Goal: Transaction & Acquisition: Purchase product/service

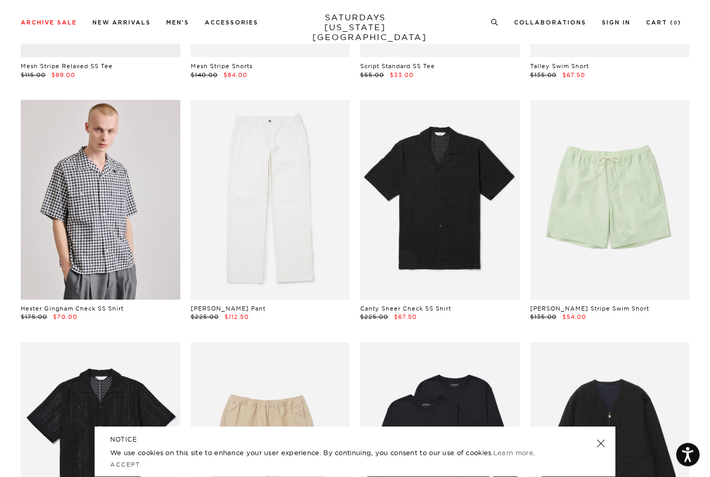
scroll to position [491, 0]
click at [320, 219] on link at bounding box center [271, 199] width 160 height 199
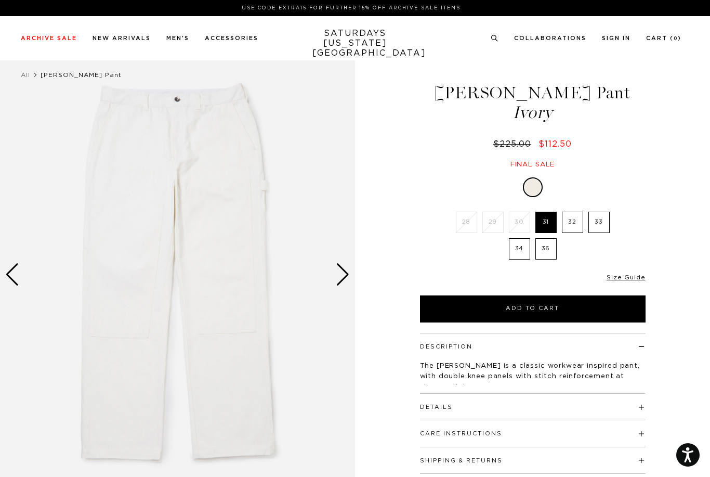
click at [346, 268] on div "Next slide" at bounding box center [343, 274] width 14 height 23
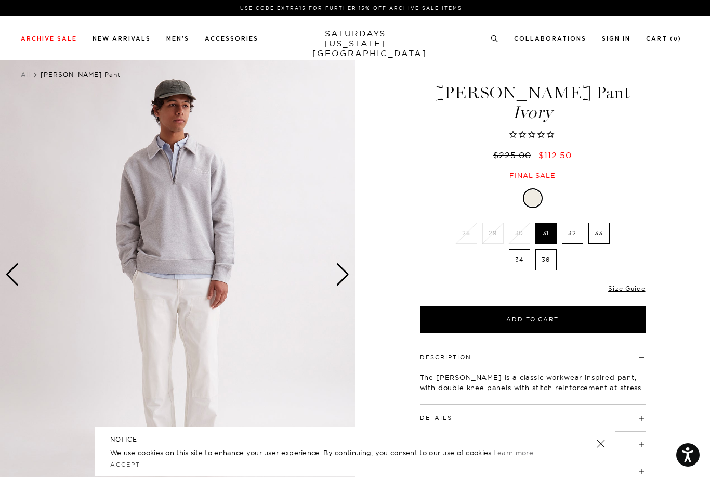
click at [347, 272] on div "Next slide" at bounding box center [343, 274] width 14 height 23
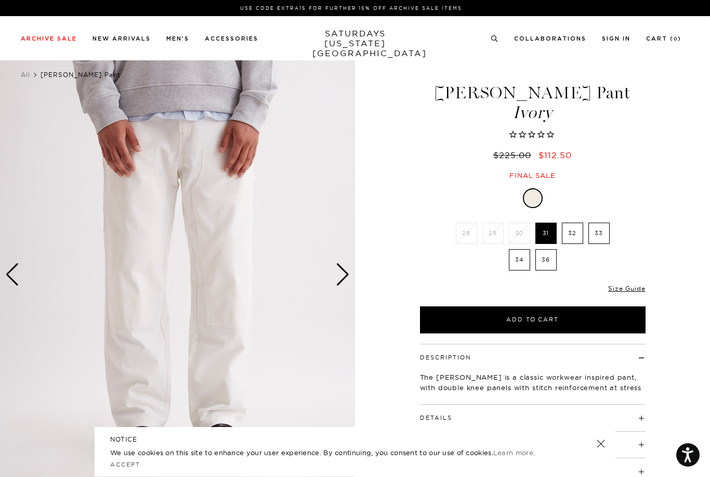
click at [350, 276] on img at bounding box center [177, 274] width 355 height 444
click at [352, 272] on img at bounding box center [177, 274] width 355 height 444
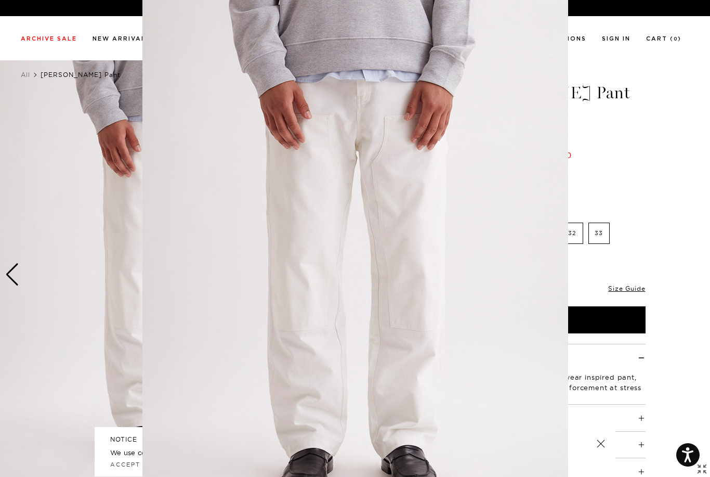
scroll to position [28, 0]
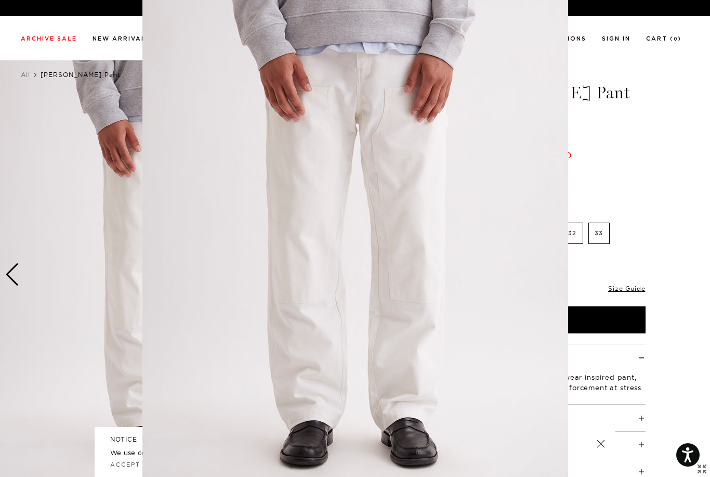
click at [89, 77] on figure at bounding box center [355, 238] width 710 height 477
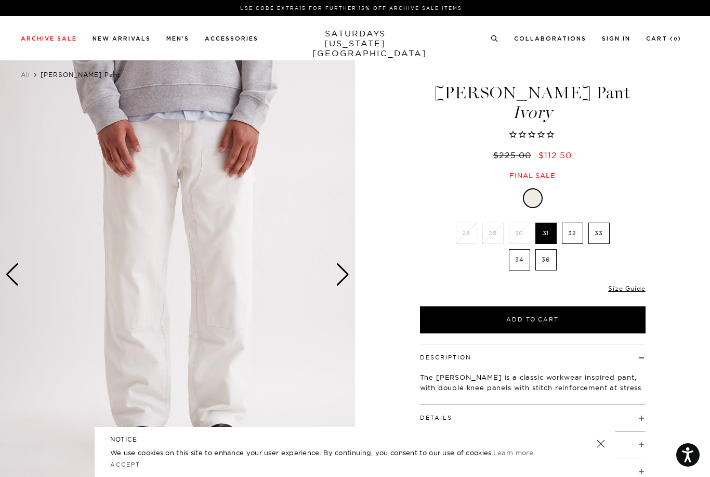
scroll to position [0, 0]
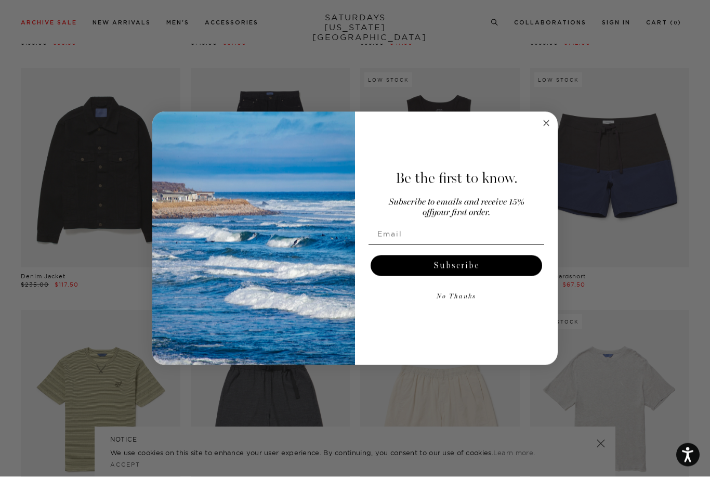
scroll to position [1006, 0]
click at [543, 129] on icon "Close dialog" at bounding box center [546, 123] width 12 height 12
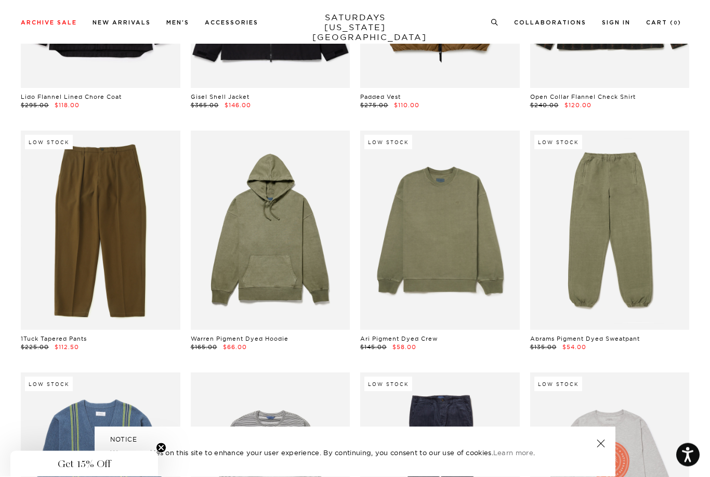
scroll to position [13298, 0]
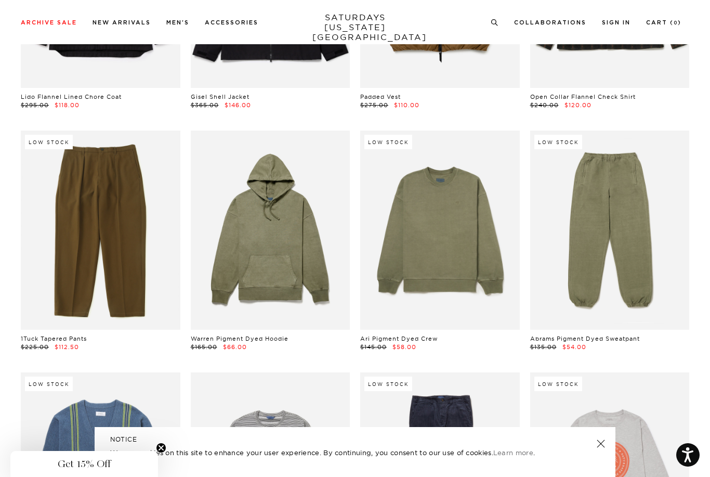
click at [629, 174] on link at bounding box center [610, 229] width 160 height 199
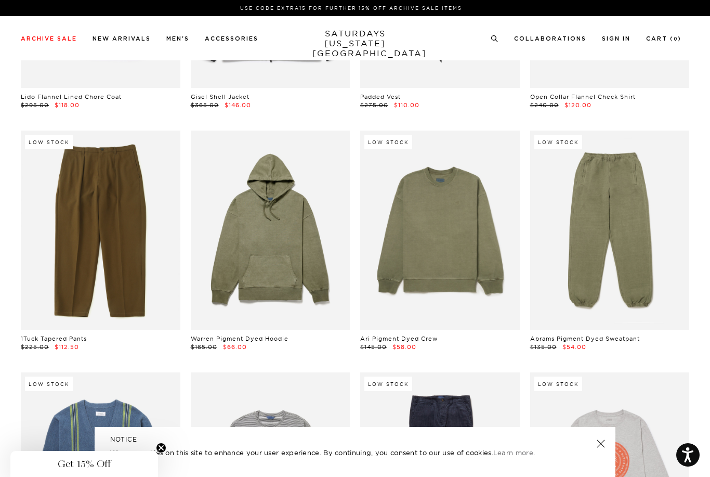
scroll to position [13331, 0]
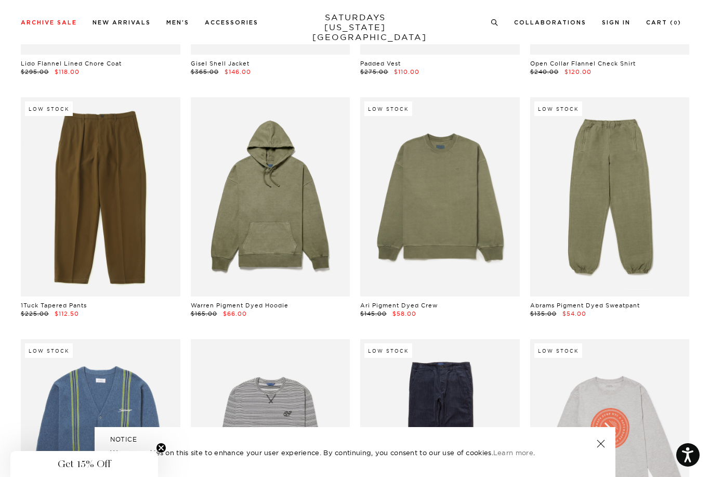
click at [323, 196] on link at bounding box center [271, 196] width 160 height 199
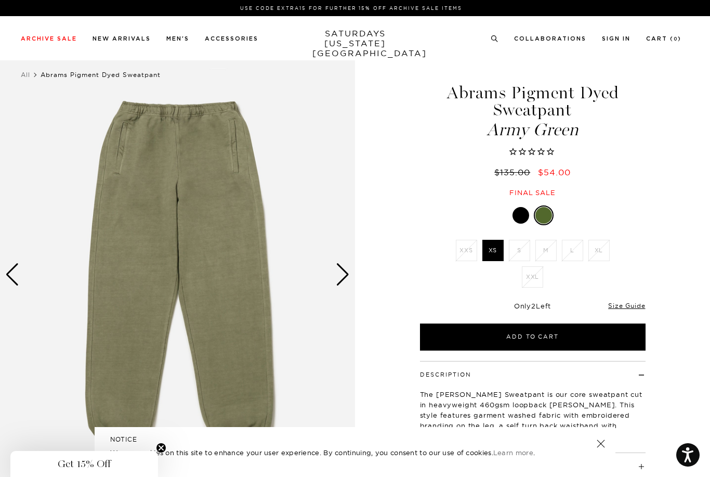
click at [521, 215] on div at bounding box center [520, 215] width 17 height 17
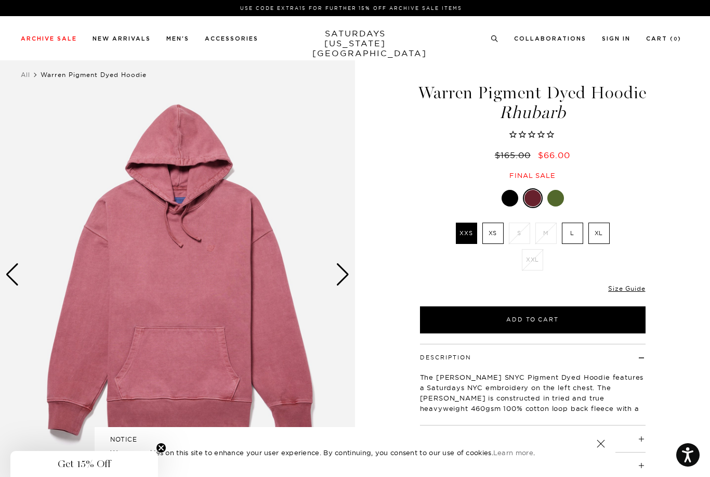
click at [510, 206] on div at bounding box center [510, 198] width 17 height 17
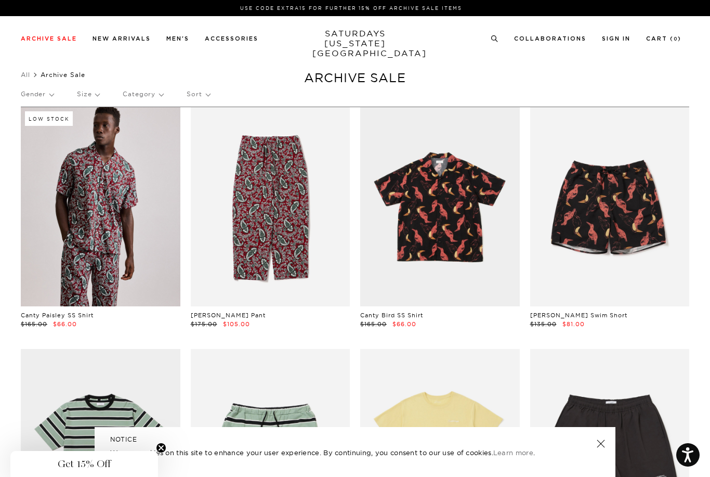
click at [90, 94] on p "Size" at bounding box center [88, 94] width 22 height 24
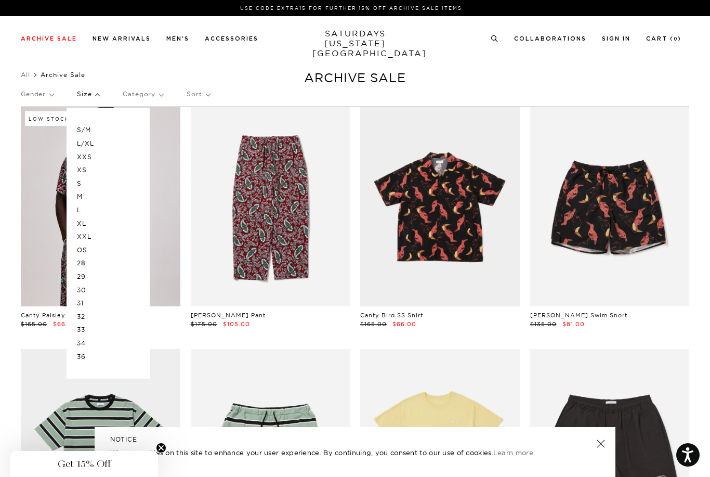
click at [77, 207] on p "L" at bounding box center [108, 210] width 62 height 14
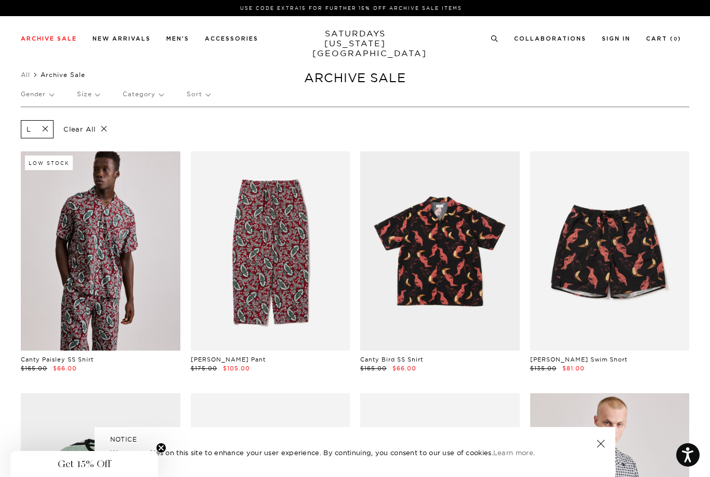
click at [95, 98] on p "Size" at bounding box center [88, 94] width 22 height 24
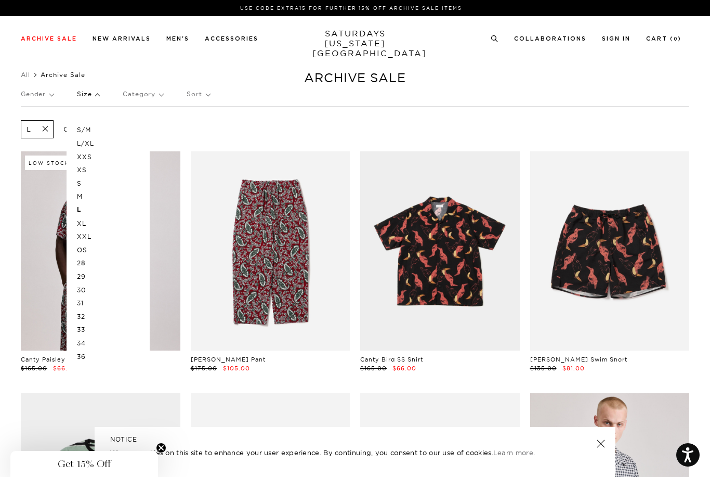
click at [87, 324] on p "33" at bounding box center [108, 330] width 62 height 14
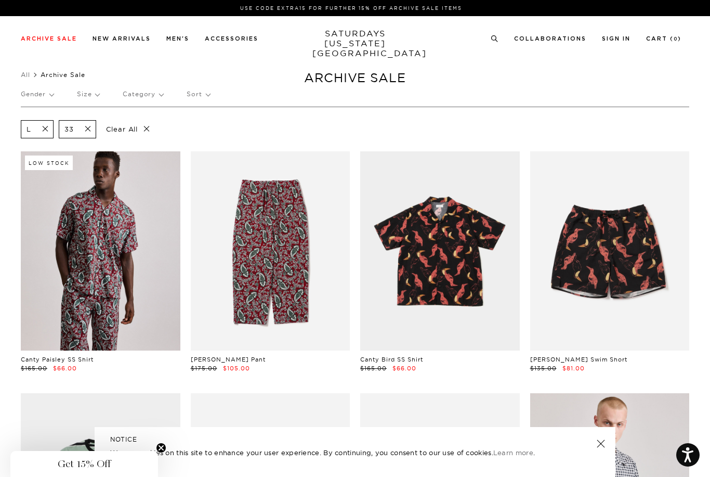
click at [94, 91] on p "Size" at bounding box center [88, 94] width 22 height 24
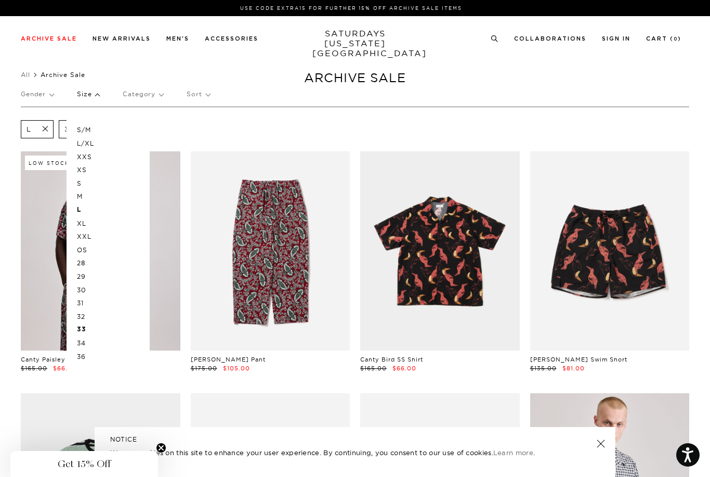
click at [82, 194] on p "M" at bounding box center [108, 197] width 62 height 14
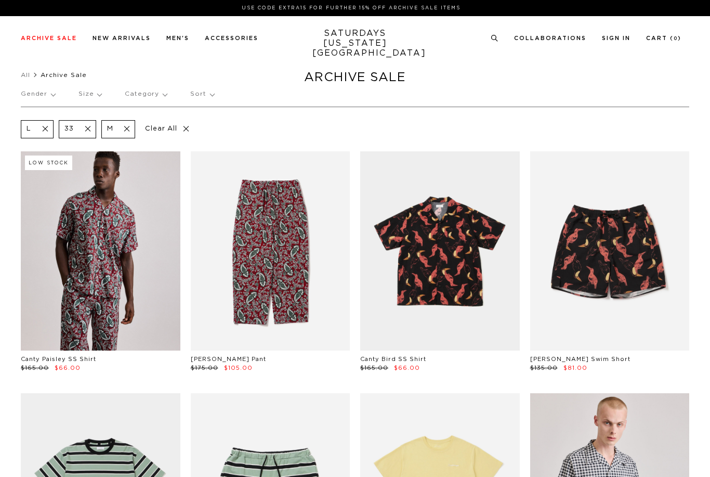
click at [94, 100] on p "Size" at bounding box center [89, 94] width 23 height 24
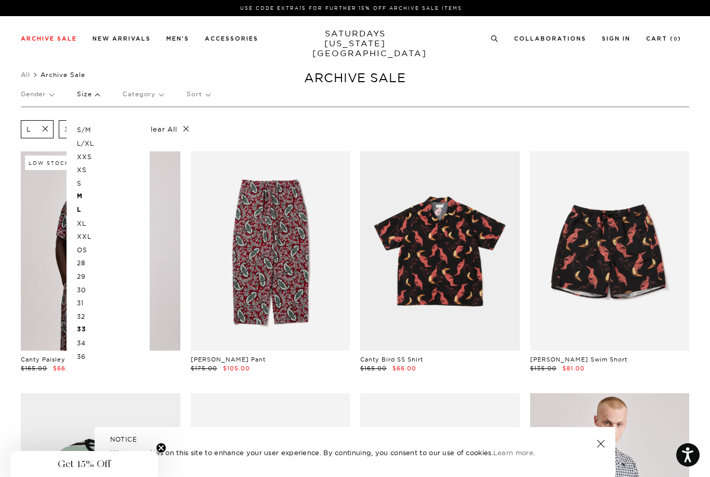
click at [606, 443] on link at bounding box center [600, 443] width 15 height 15
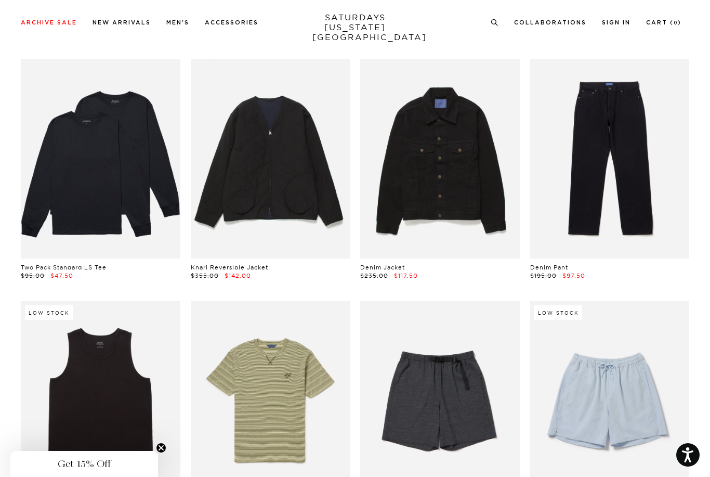
scroll to position [817, 0]
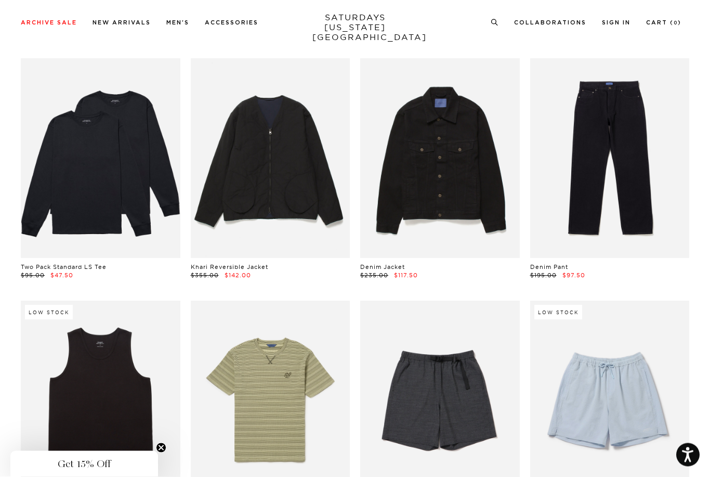
click at [473, 160] on link at bounding box center [440, 158] width 160 height 199
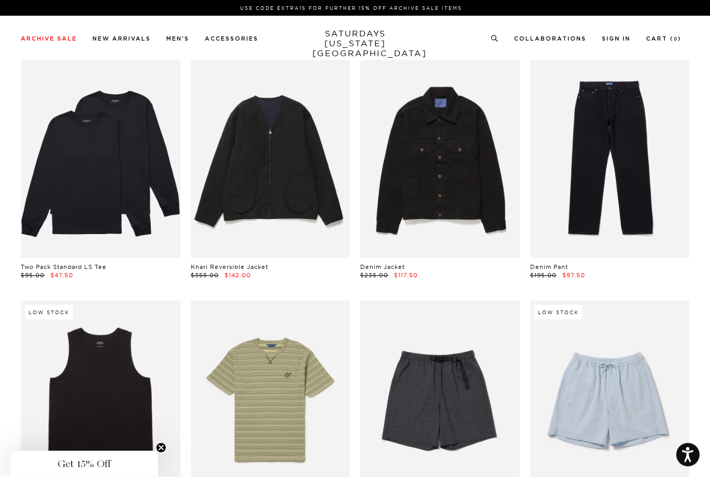
scroll to position [851, 0]
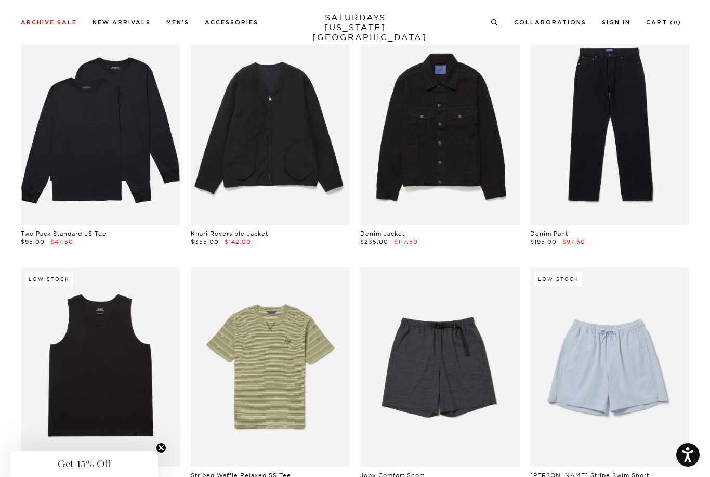
click at [138, 158] on link at bounding box center [101, 124] width 160 height 199
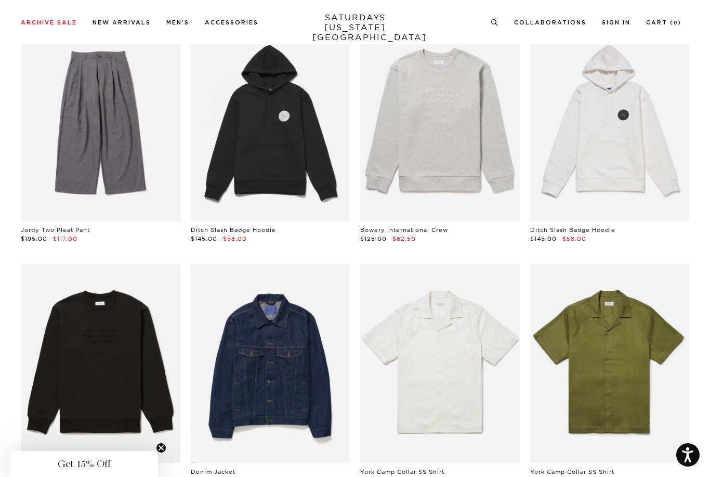
scroll to position [2304, 0]
click at [645, 115] on link at bounding box center [610, 121] width 160 height 199
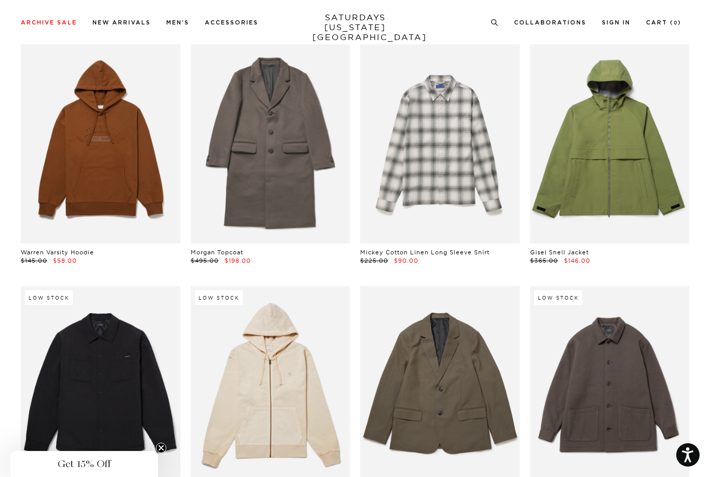
scroll to position [7610, 0]
click at [313, 166] on link at bounding box center [271, 142] width 160 height 199
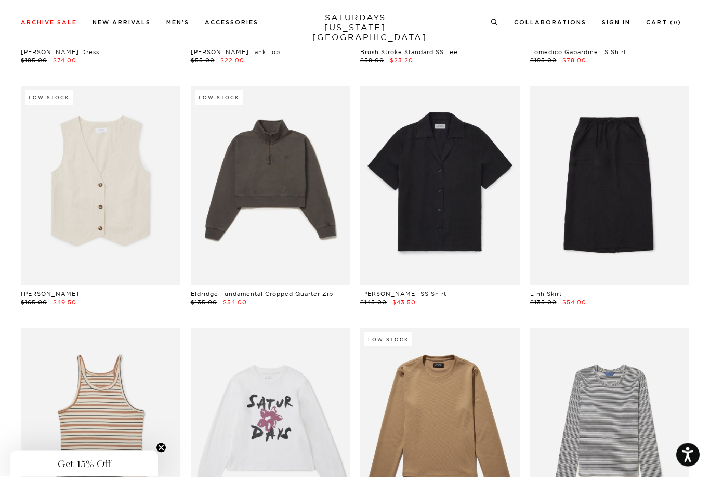
scroll to position [10000, 0]
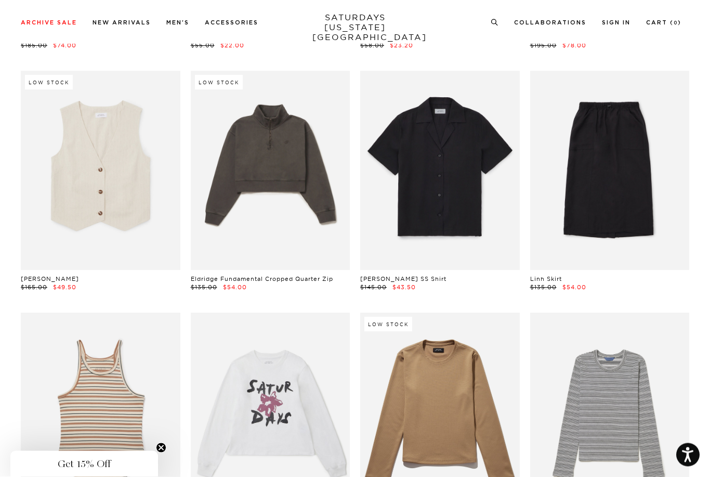
click at [331, 190] on link at bounding box center [271, 170] width 160 height 199
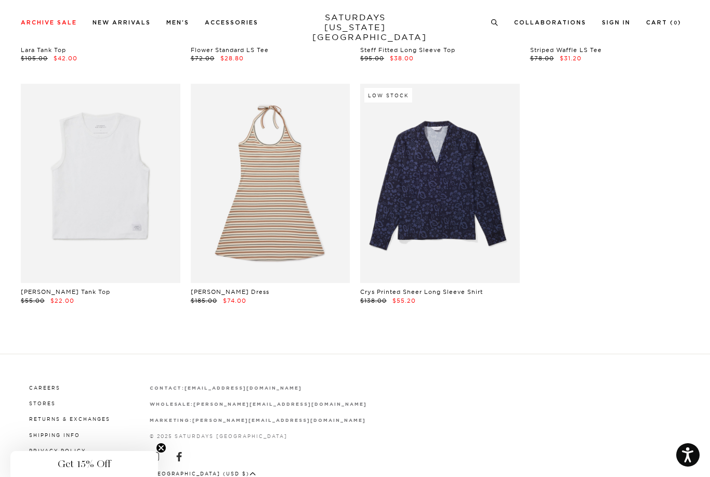
scroll to position [10478, 0]
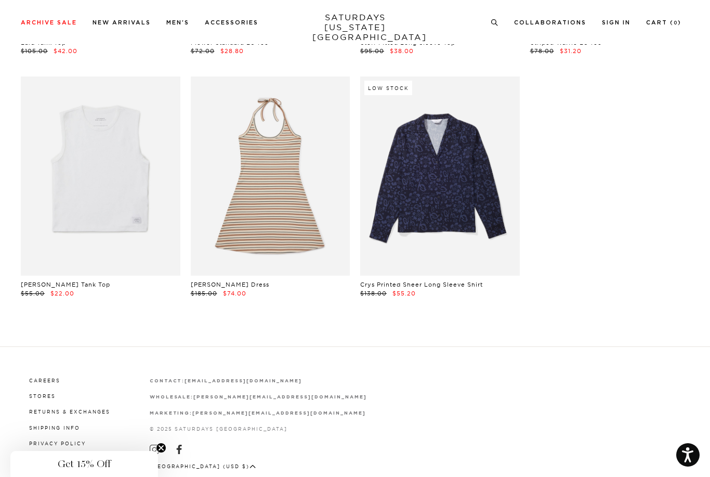
click at [40, 393] on link "Stores" at bounding box center [42, 396] width 27 height 6
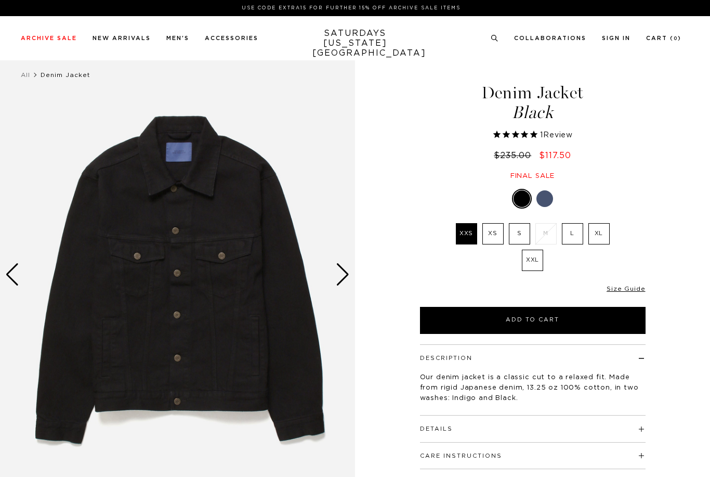
select select "recent"
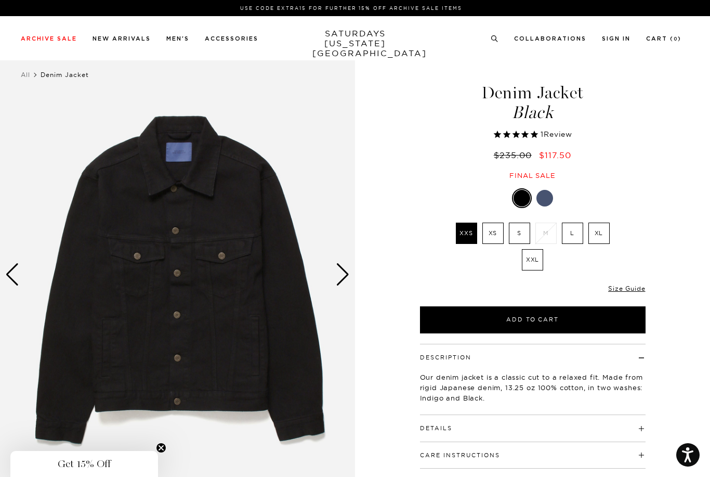
click at [345, 272] on div "Next slide" at bounding box center [343, 274] width 14 height 23
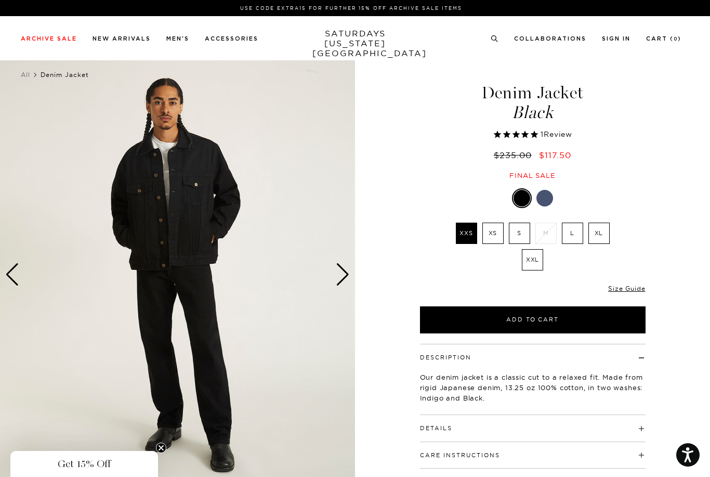
click at [344, 275] on div "Next slide" at bounding box center [343, 274] width 14 height 23
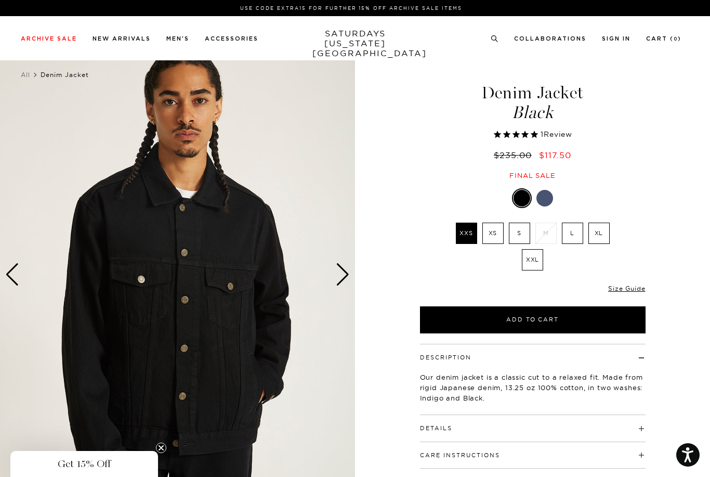
click at [348, 275] on div "Next slide" at bounding box center [343, 274] width 14 height 23
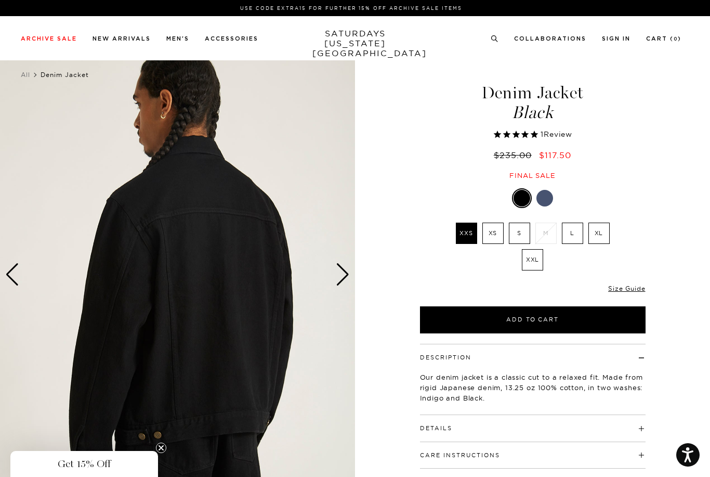
click at [352, 275] on img at bounding box center [177, 274] width 355 height 444
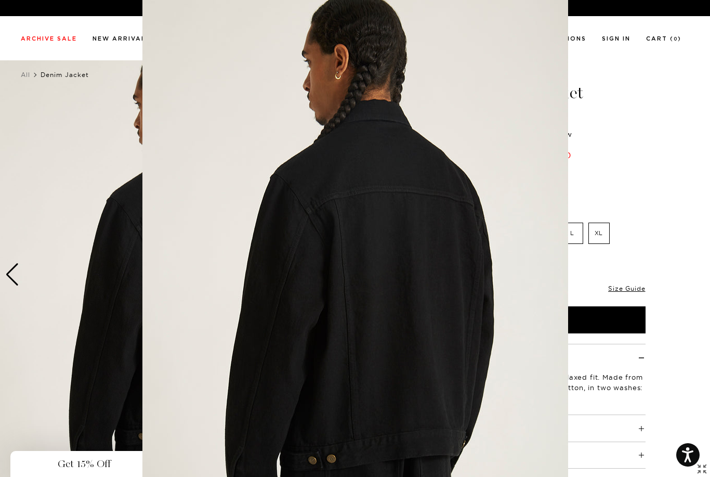
scroll to position [28, 0]
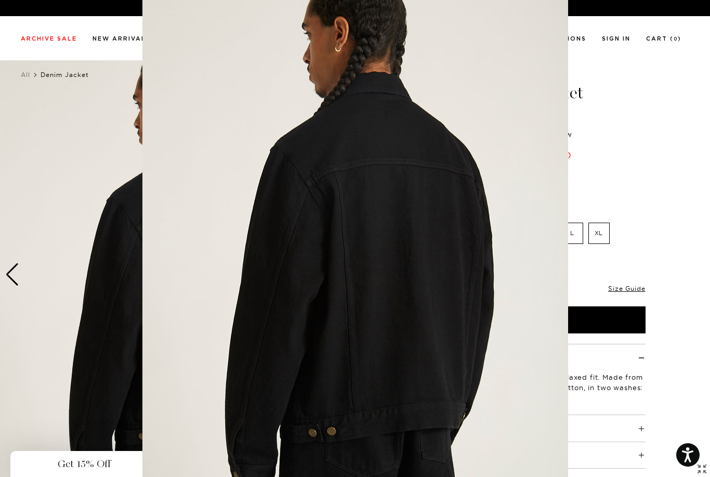
click at [623, 125] on figure at bounding box center [355, 238] width 710 height 477
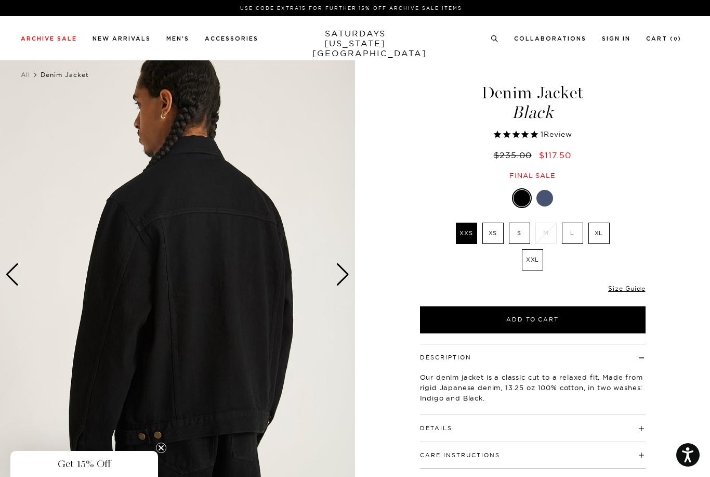
click at [338, 279] on div "Next slide" at bounding box center [343, 274] width 14 height 23
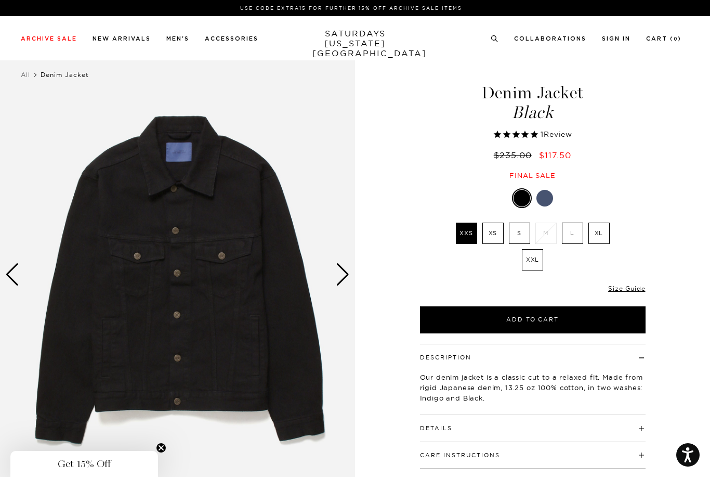
click at [546, 196] on div at bounding box center [544, 198] width 17 height 17
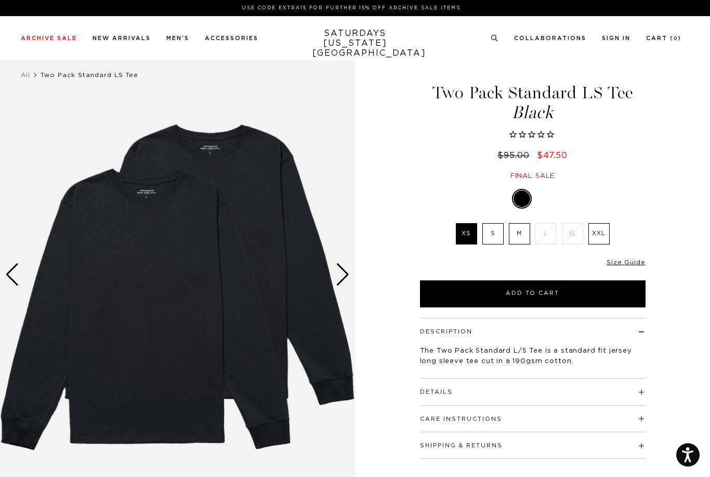
click at [347, 273] on div "Next slide" at bounding box center [343, 274] width 14 height 23
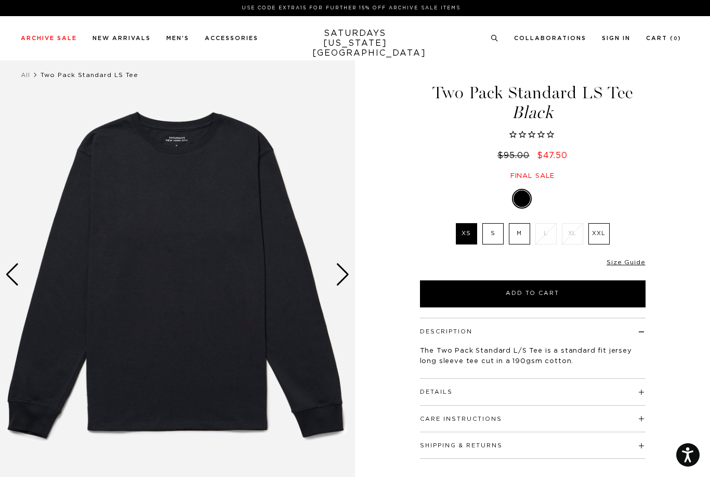
click at [351, 273] on img at bounding box center [177, 274] width 355 height 444
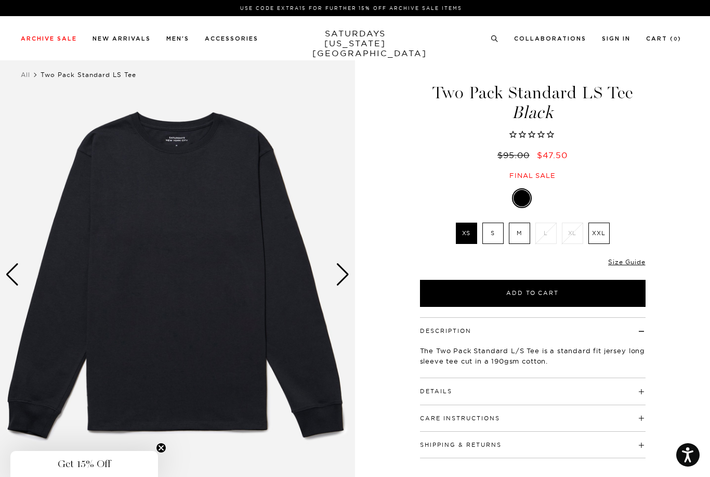
click at [347, 279] on div "Next slide" at bounding box center [343, 274] width 14 height 23
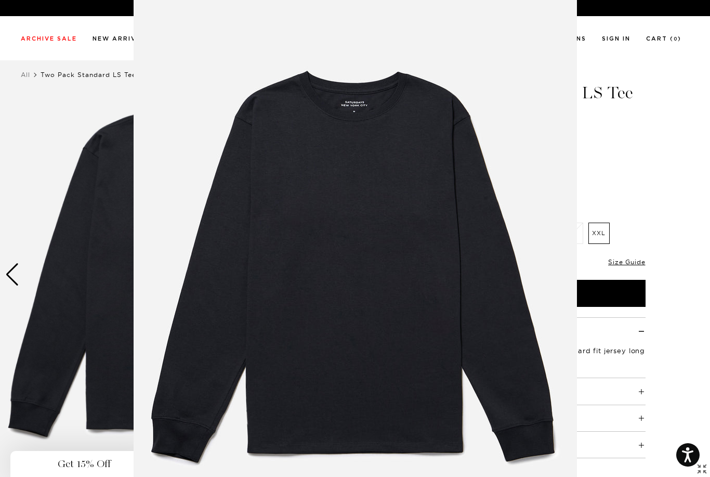
scroll to position [28, 0]
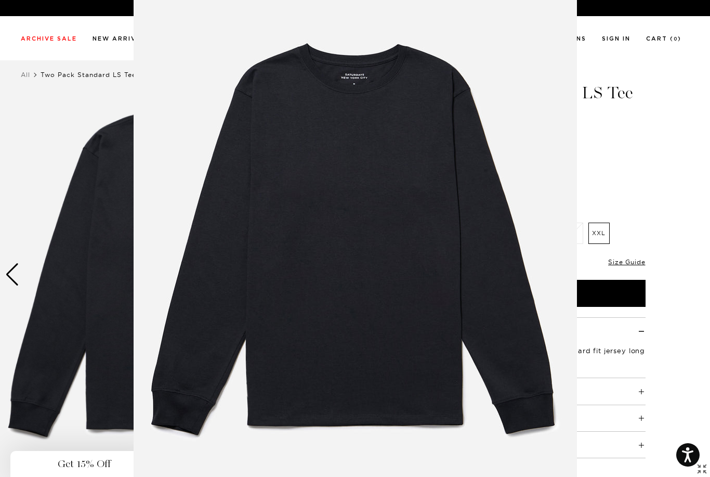
click at [626, 103] on figure at bounding box center [355, 238] width 710 height 477
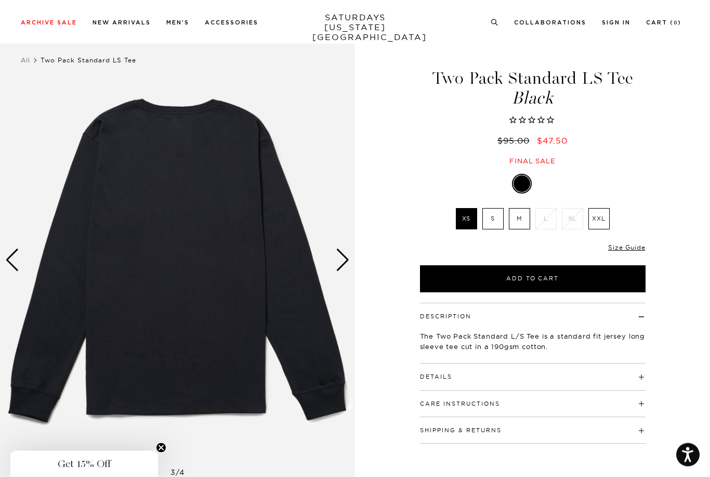
scroll to position [5, 0]
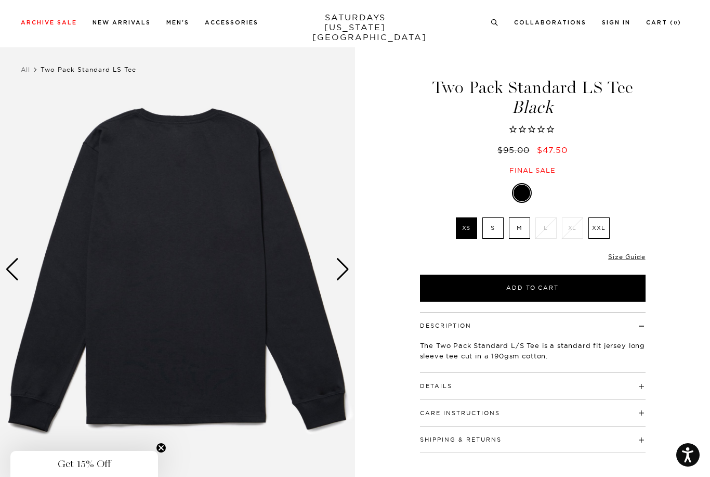
click at [350, 270] on img at bounding box center [177, 269] width 355 height 444
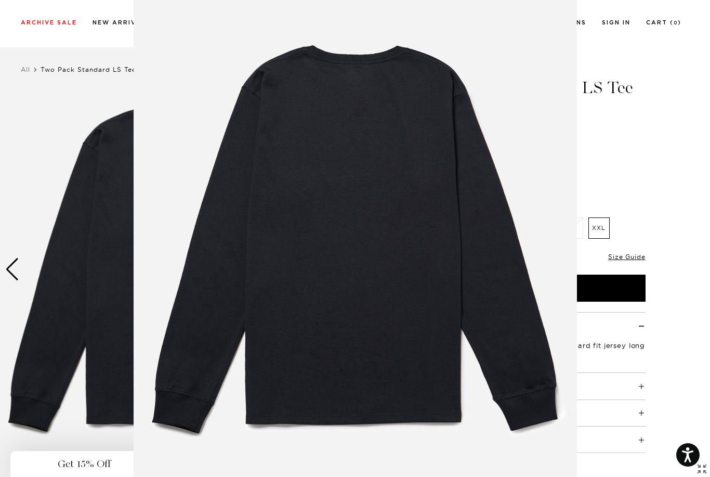
click at [617, 120] on figure at bounding box center [355, 238] width 710 height 477
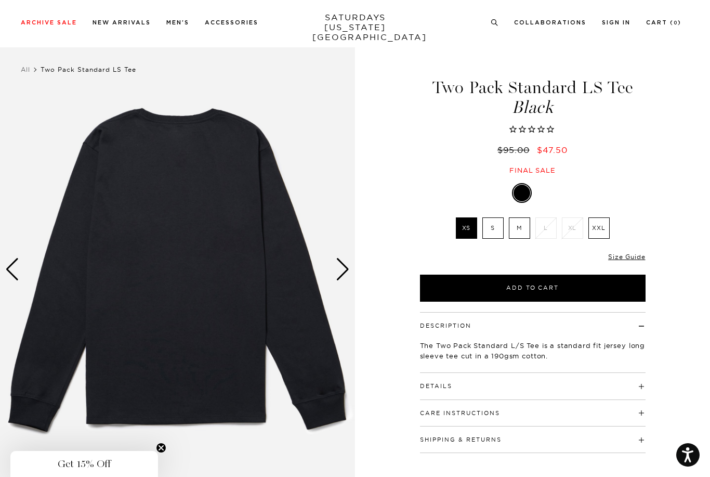
click at [340, 274] on div "Next slide" at bounding box center [343, 269] width 14 height 23
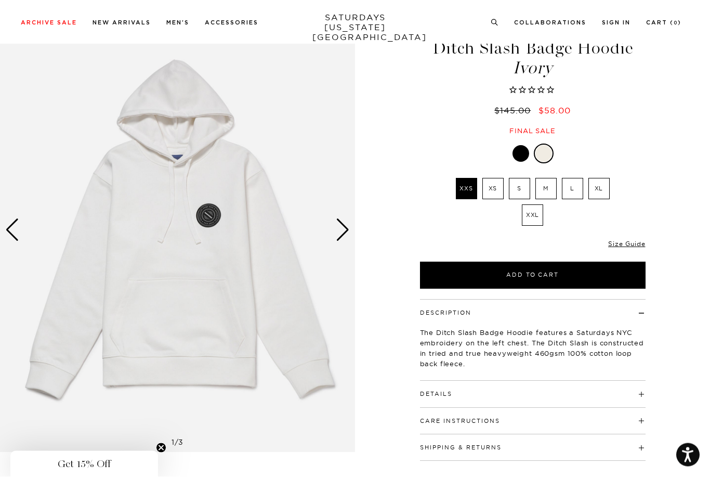
scroll to position [45, 0]
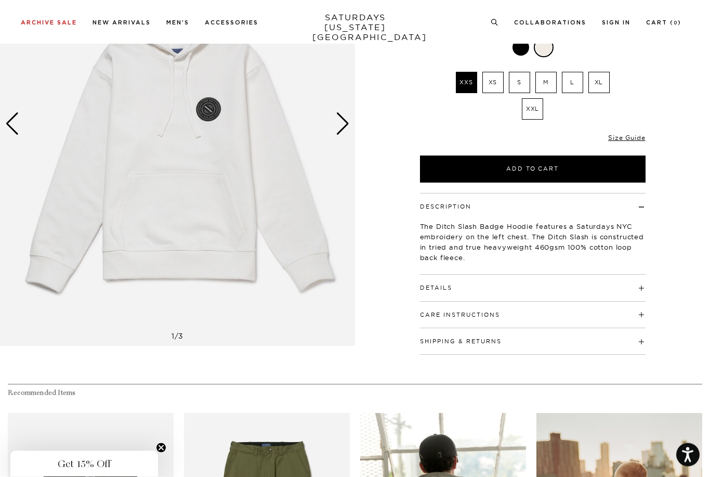
click at [508, 278] on h4 "Details" at bounding box center [533, 283] width 226 height 17
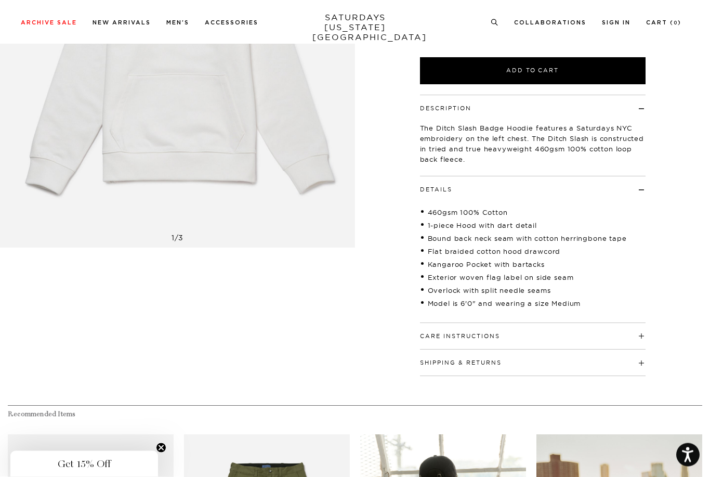
scroll to position [249, 0]
click at [485, 333] on button "Care Instructions" at bounding box center [460, 336] width 80 height 6
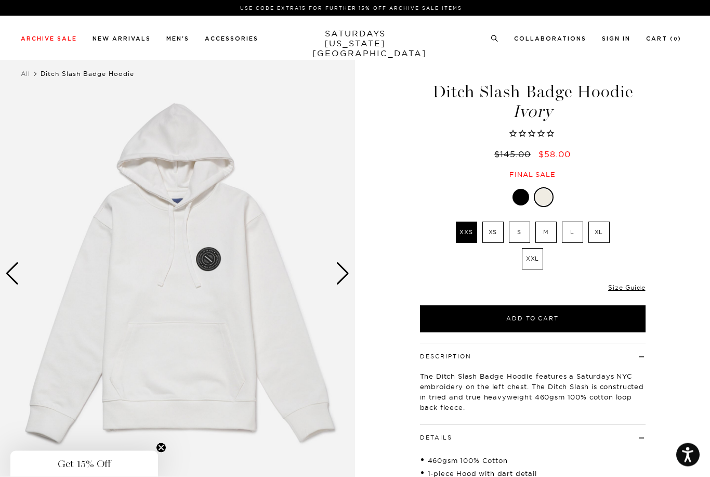
scroll to position [0, 0]
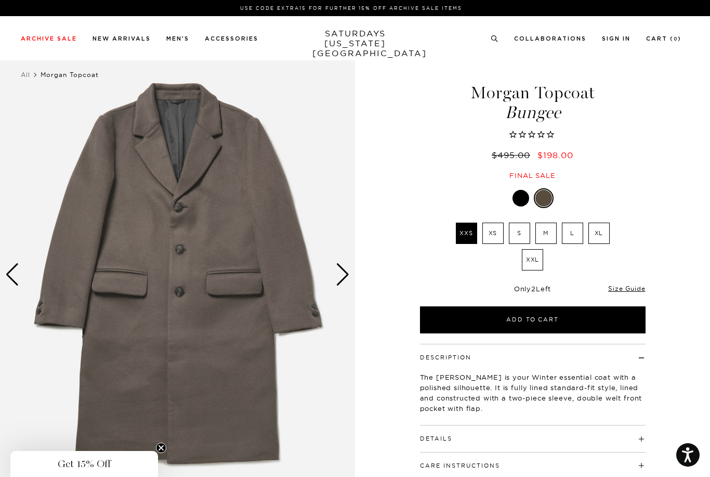
click at [539, 228] on label "M" at bounding box center [545, 232] width 21 height 21
click at [0, 0] on input "M" at bounding box center [0, 0] width 0 height 0
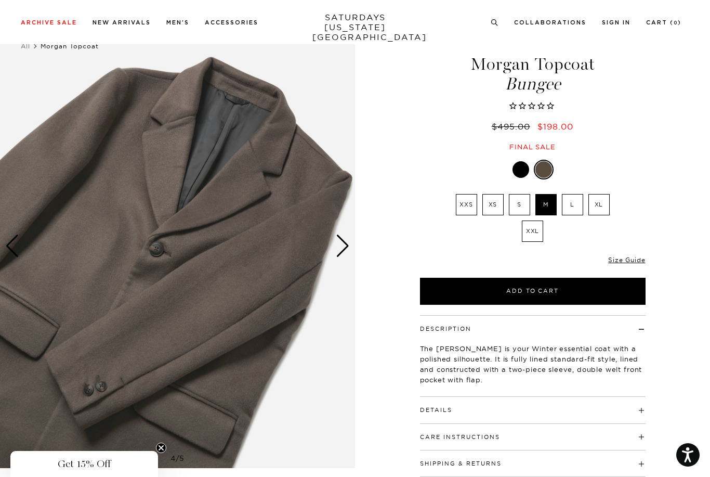
scroll to position [29, 0]
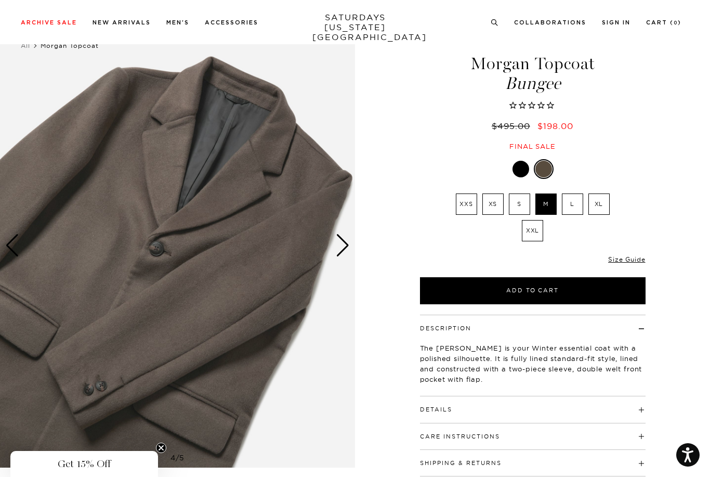
click at [527, 298] on button "Add to Cart" at bounding box center [533, 290] width 226 height 27
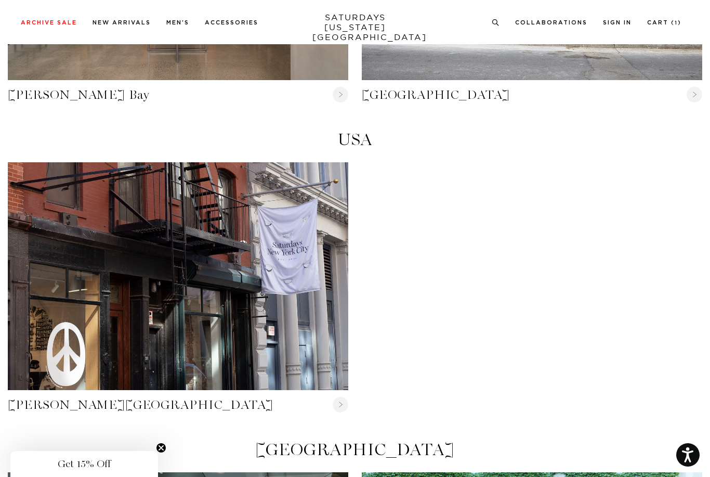
scroll to position [235, 0]
